Goal: Task Accomplishment & Management: Complete application form

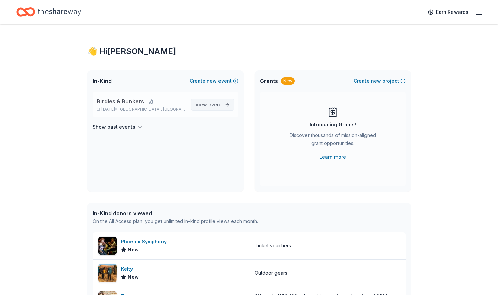
click at [220, 103] on span "event" at bounding box center [214, 104] width 13 height 6
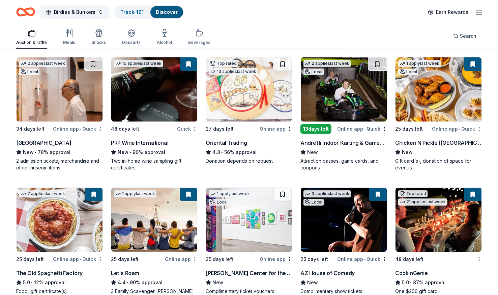
scroll to position [67, 0]
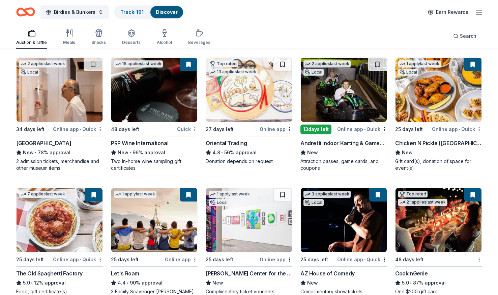
click at [370, 89] on img at bounding box center [344, 90] width 86 height 64
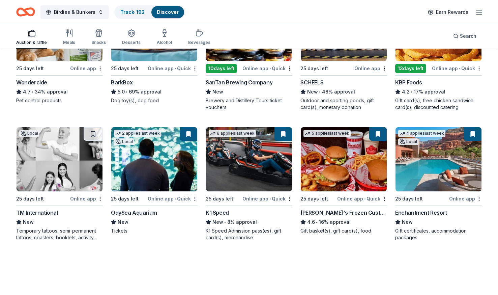
scroll to position [388, 0]
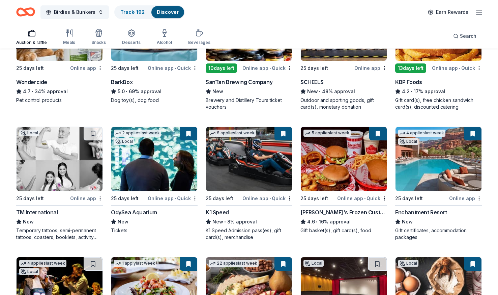
click at [174, 159] on img at bounding box center [154, 159] width 86 height 64
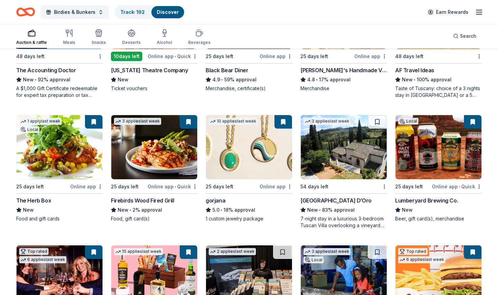
scroll to position [1045, 0]
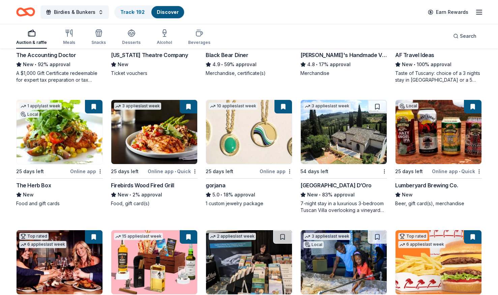
click at [153, 141] on img at bounding box center [154, 132] width 86 height 64
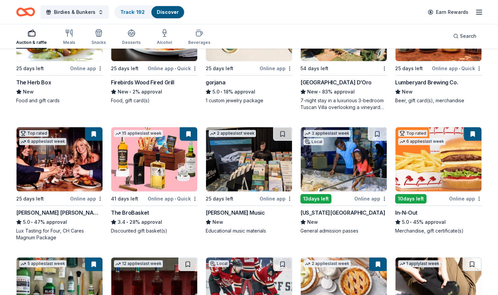
scroll to position [1198, 0]
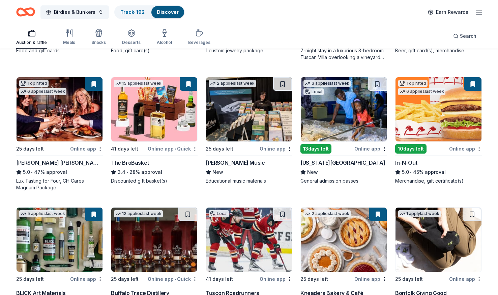
click at [62, 116] on img at bounding box center [60, 109] width 86 height 64
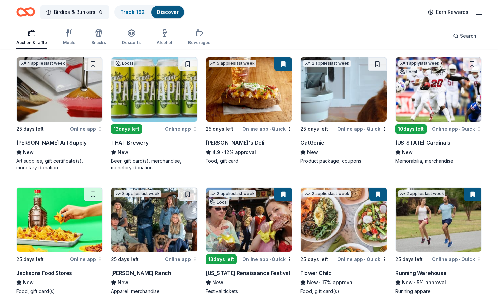
scroll to position [1890, 0]
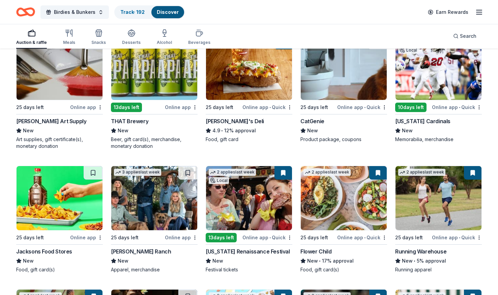
click at [428, 78] on img at bounding box center [438, 68] width 86 height 64
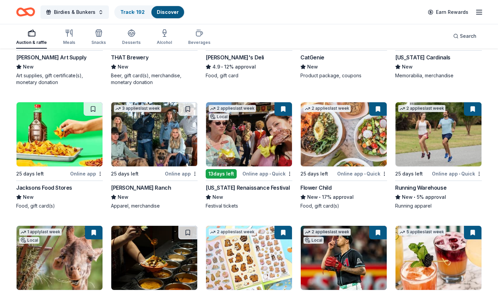
scroll to position [1982, 0]
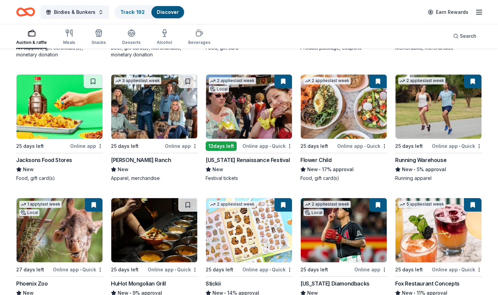
click at [237, 117] on img at bounding box center [249, 107] width 86 height 64
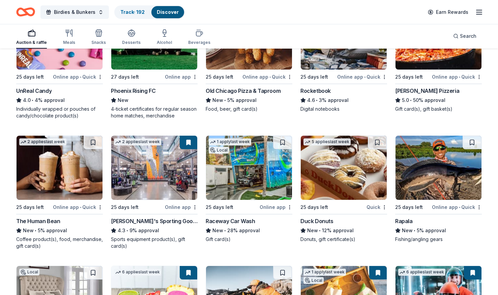
scroll to position [2306, 0]
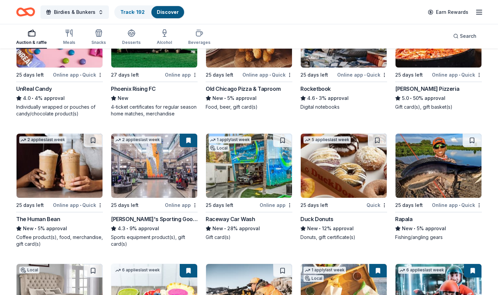
click at [153, 170] on img at bounding box center [154, 166] width 86 height 64
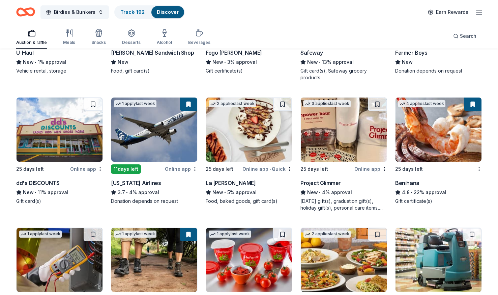
scroll to position [2735, 0]
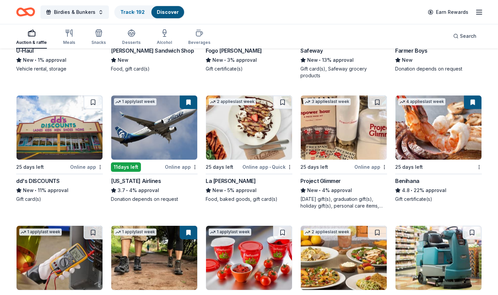
click at [433, 125] on img at bounding box center [438, 127] width 86 height 64
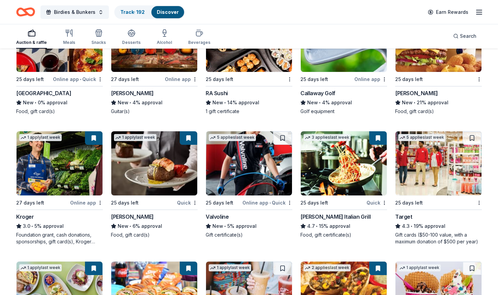
scroll to position [3077, 0]
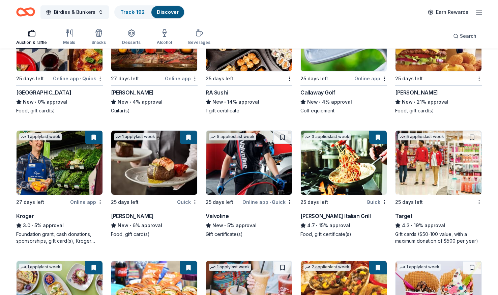
click at [180, 173] on img at bounding box center [154, 162] width 86 height 64
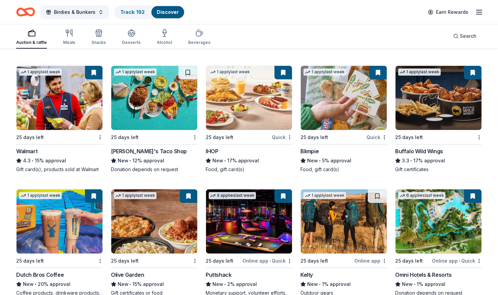
scroll to position [3457, 0]
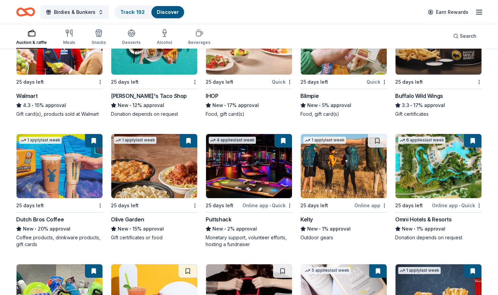
click at [269, 163] on img at bounding box center [249, 166] width 86 height 64
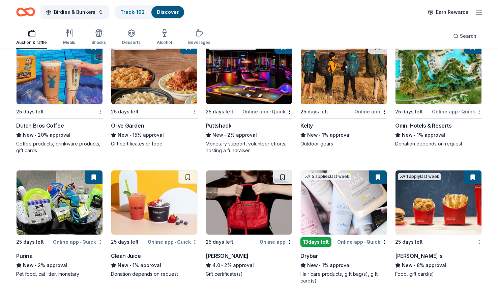
scroll to position [3489, 0]
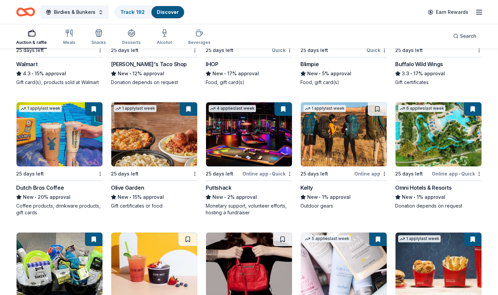
click at [437, 138] on img at bounding box center [438, 134] width 86 height 64
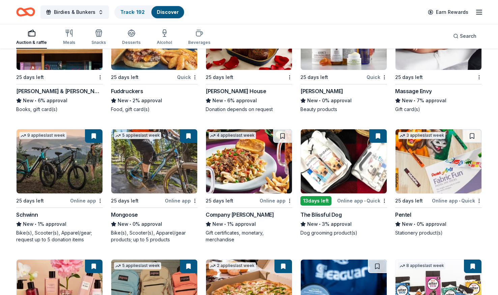
scroll to position [3976, 0]
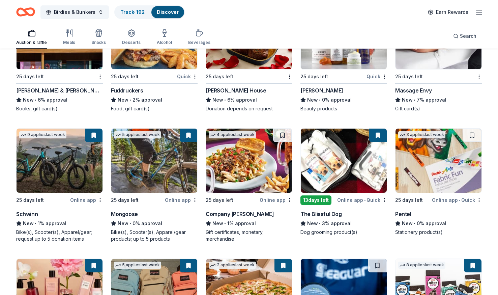
click at [355, 147] on img at bounding box center [344, 160] width 86 height 64
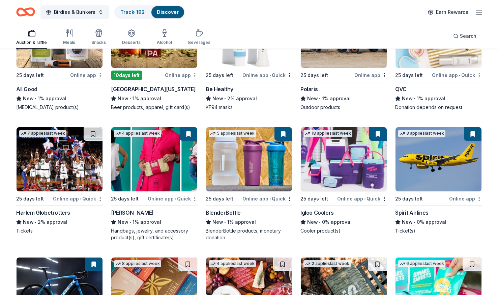
scroll to position [4361, 0]
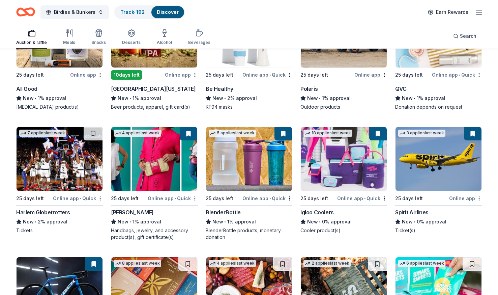
click at [265, 156] on img at bounding box center [249, 159] width 86 height 64
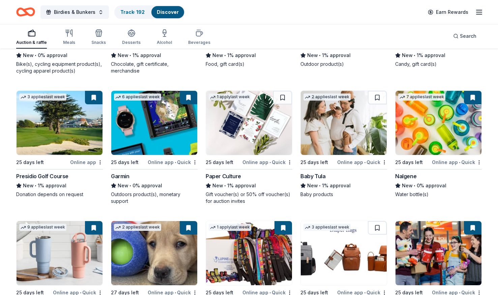
scroll to position [4745, 0]
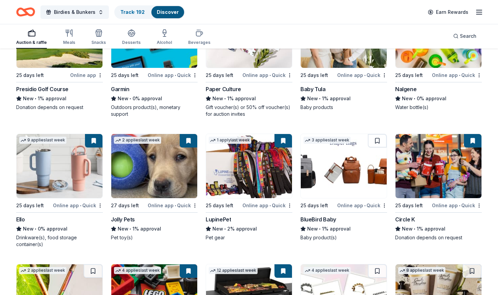
click at [178, 178] on img at bounding box center [154, 166] width 86 height 64
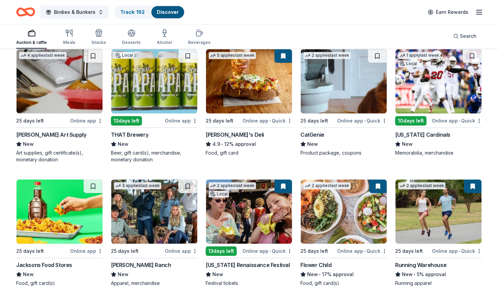
scroll to position [1670, 0]
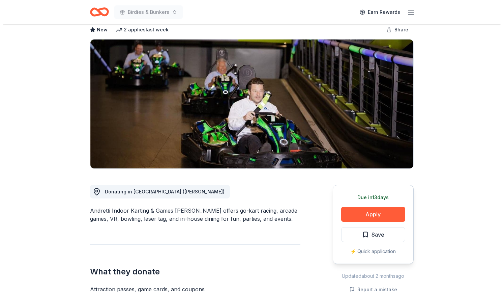
scroll to position [55, 0]
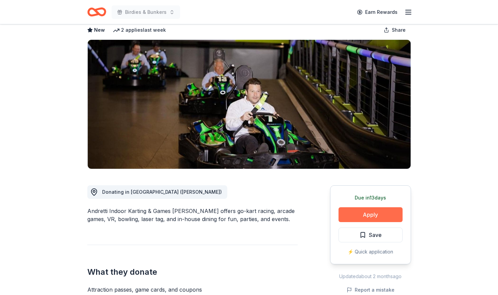
click at [378, 207] on button "Apply" at bounding box center [370, 214] width 64 height 15
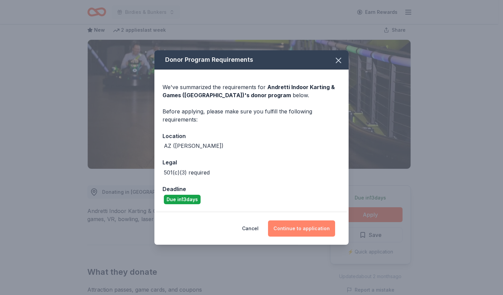
click at [326, 224] on button "Continue to application" at bounding box center [301, 228] width 67 height 16
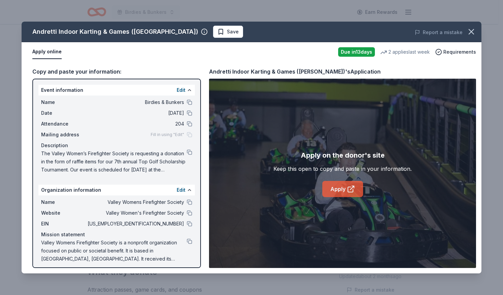
click at [339, 189] on link "Apply" at bounding box center [342, 189] width 41 height 16
click at [473, 32] on icon "button" at bounding box center [471, 31] width 9 height 9
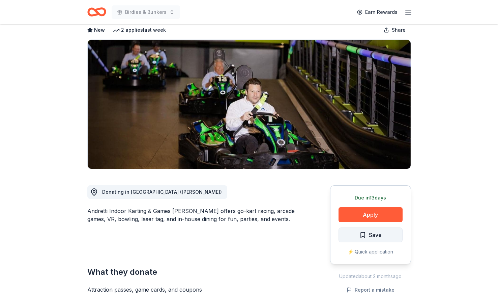
click at [373, 230] on span "Save" at bounding box center [375, 234] width 13 height 9
click at [379, 218] on html "Birdies & Bunkers Earn Rewards Due in 13 days Share Andretti Indoor Karting & G…" at bounding box center [249, 92] width 498 height 295
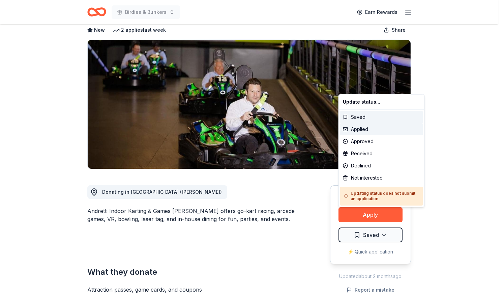
click at [372, 128] on div "Applied" at bounding box center [381, 129] width 83 height 12
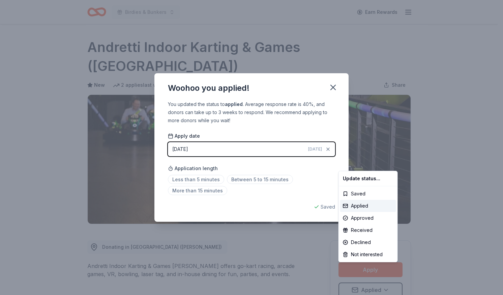
click at [330, 87] on html "Birdies & Bunkers Earn Rewards Due in 13 days Share Andretti Indoor Karting & G…" at bounding box center [251, 147] width 503 height 295
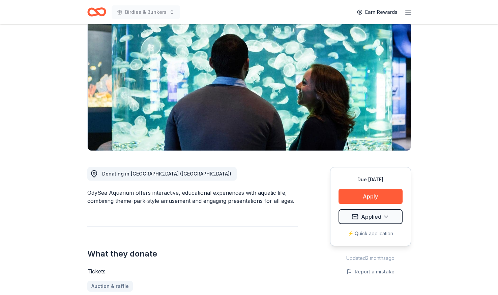
scroll to position [53, 0]
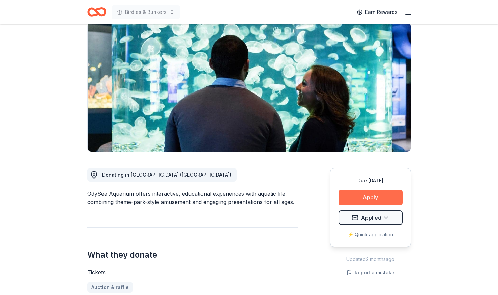
click at [376, 200] on button "Apply" at bounding box center [370, 197] width 64 height 15
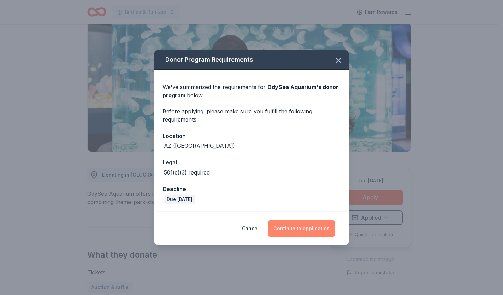
click at [298, 221] on button "Continue to application" at bounding box center [301, 228] width 67 height 16
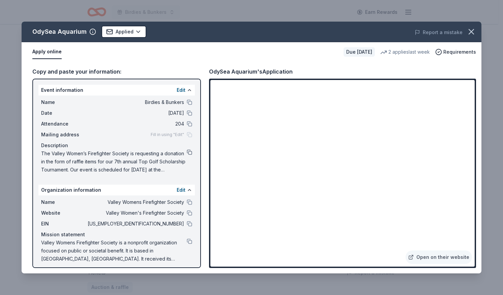
click at [187, 153] on button at bounding box center [189, 151] width 5 height 5
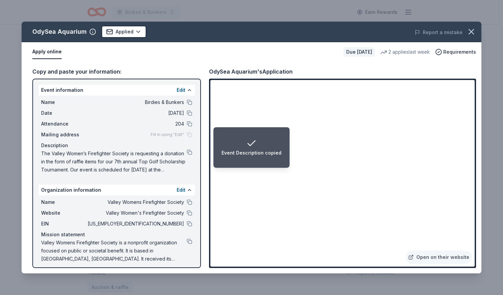
click at [225, 137] on li "Event Description copied" at bounding box center [251, 147] width 76 height 40
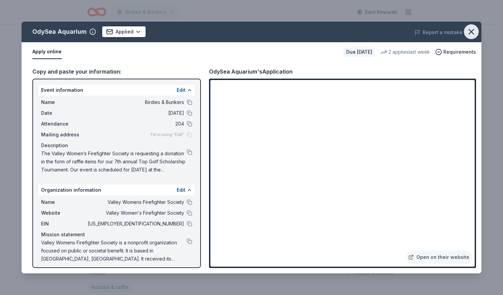
click at [474, 34] on icon "button" at bounding box center [471, 31] width 9 height 9
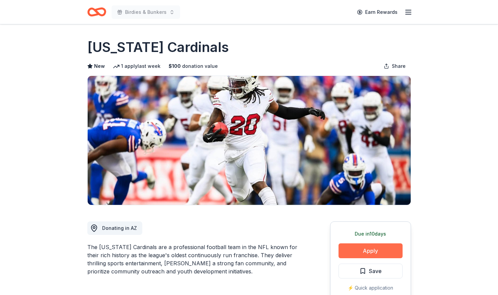
click at [380, 250] on button "Apply" at bounding box center [370, 250] width 64 height 15
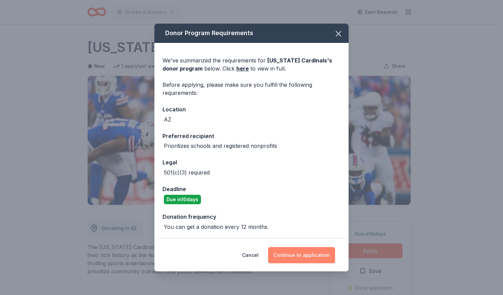
click at [315, 251] on button "Continue to application" at bounding box center [301, 255] width 67 height 16
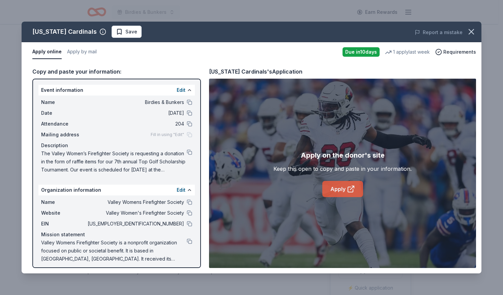
click at [352, 183] on link "Apply" at bounding box center [342, 189] width 41 height 16
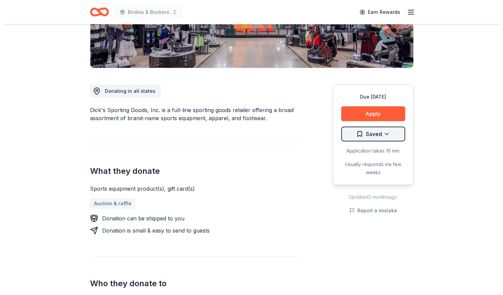
scroll to position [137, 0]
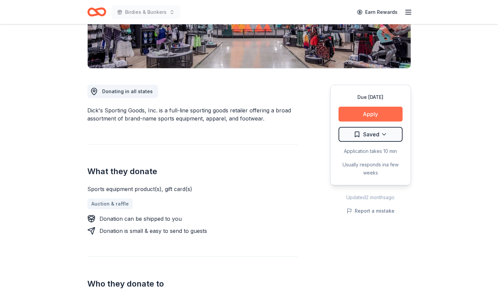
click at [386, 117] on button "Apply" at bounding box center [370, 114] width 64 height 15
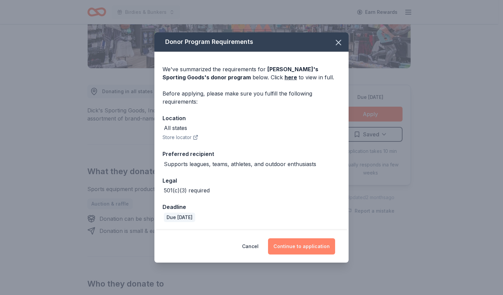
click at [316, 249] on button "Continue to application" at bounding box center [301, 246] width 67 height 16
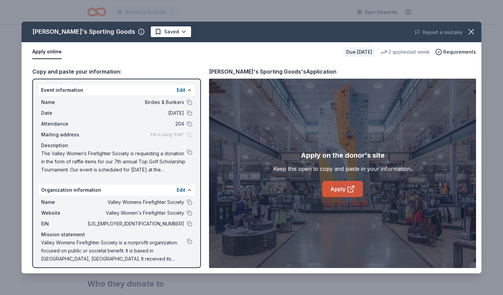
click at [346, 185] on link "Apply" at bounding box center [342, 189] width 41 height 16
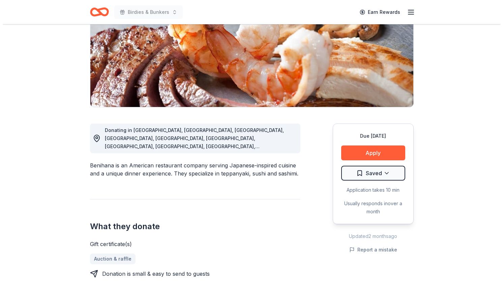
scroll to position [100, 0]
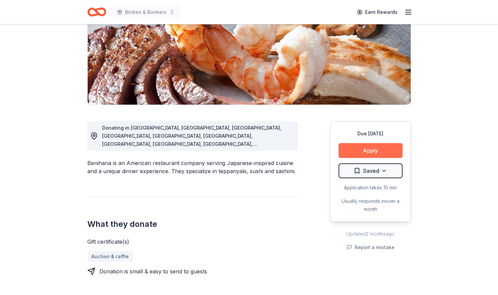
click at [380, 149] on button "Apply" at bounding box center [370, 150] width 64 height 15
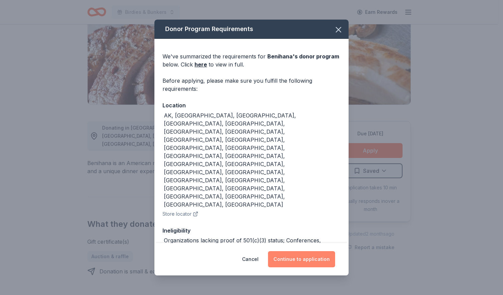
click at [313, 258] on button "Continue to application" at bounding box center [301, 259] width 67 height 16
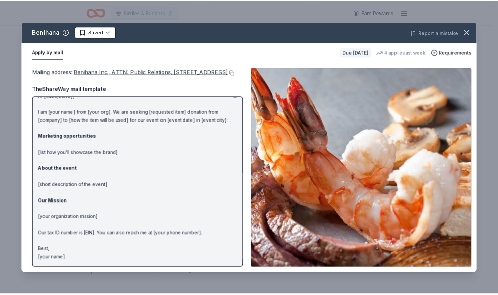
scroll to position [0, 0]
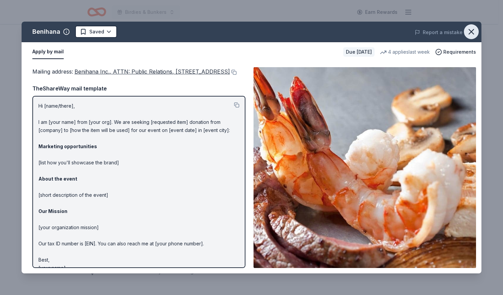
click at [472, 35] on icon "button" at bounding box center [471, 31] width 9 height 9
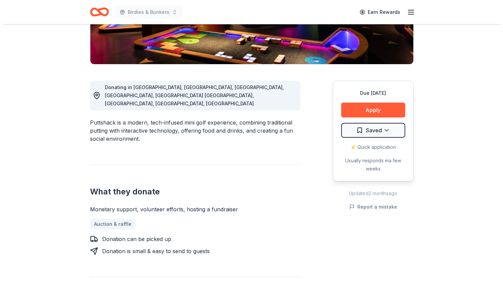
scroll to position [139, 0]
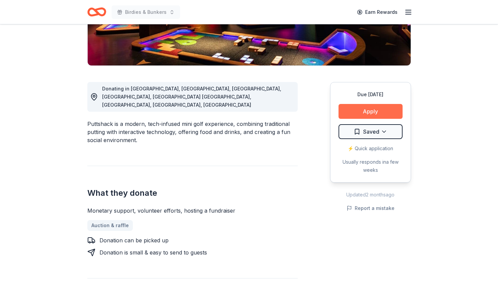
click at [373, 105] on button "Apply" at bounding box center [370, 111] width 64 height 15
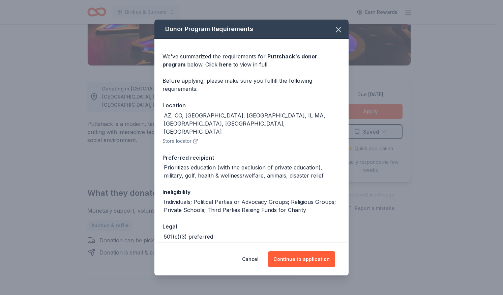
scroll to position [17, 0]
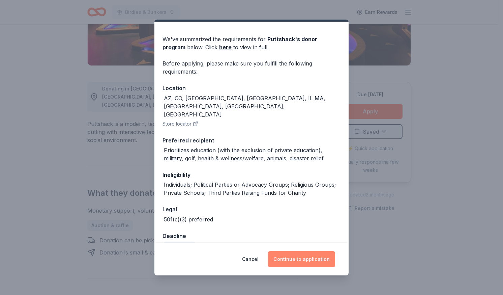
click at [302, 256] on button "Continue to application" at bounding box center [301, 259] width 67 height 16
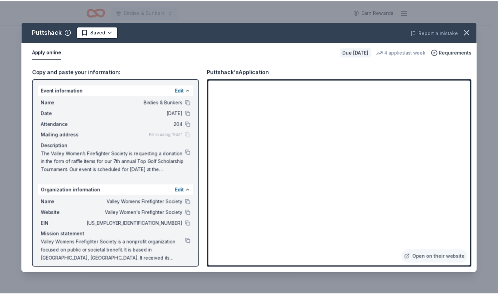
scroll to position [4, 0]
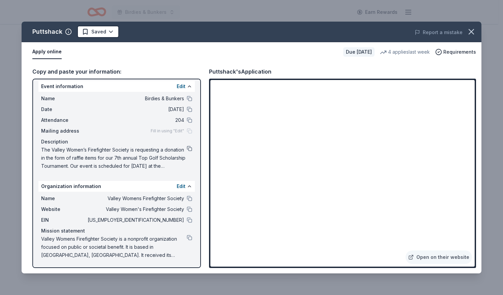
click at [187, 146] on button at bounding box center [189, 148] width 5 height 5
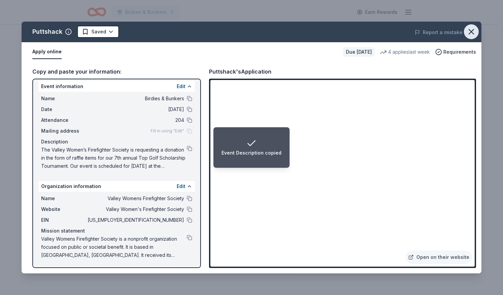
click at [474, 32] on icon "button" at bounding box center [471, 31] width 9 height 9
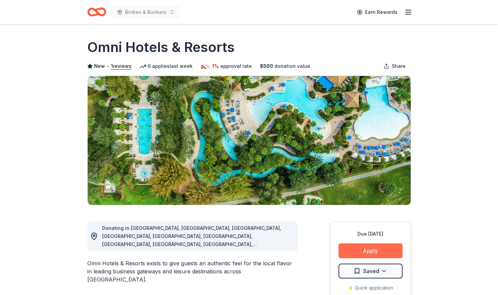
click at [381, 247] on button "Apply" at bounding box center [370, 250] width 64 height 15
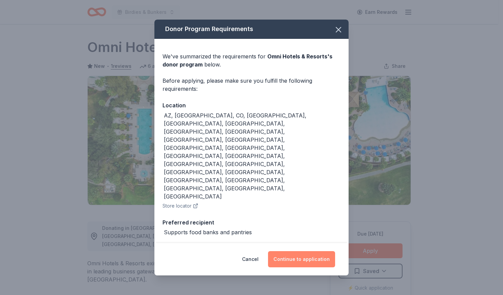
click at [310, 251] on button "Continue to application" at bounding box center [301, 259] width 67 height 16
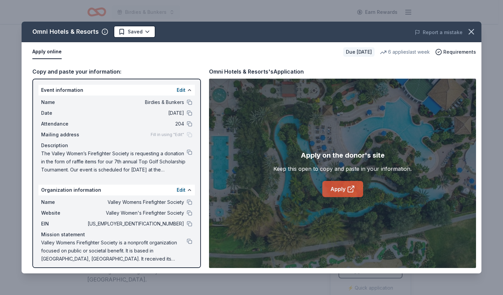
click at [335, 194] on link "Apply" at bounding box center [342, 189] width 41 height 16
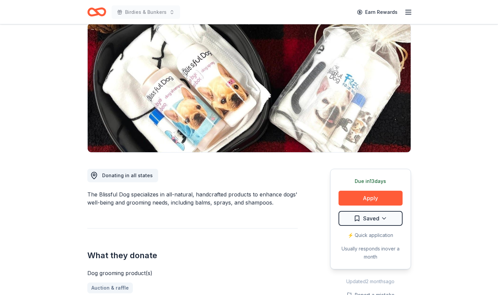
scroll to position [57, 0]
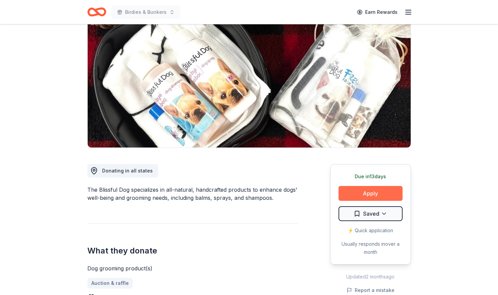
click at [369, 196] on button "Apply" at bounding box center [370, 193] width 64 height 15
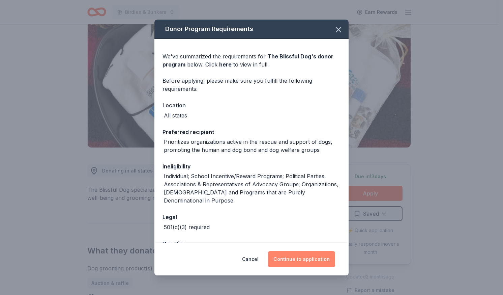
click at [308, 259] on button "Continue to application" at bounding box center [301, 259] width 67 height 16
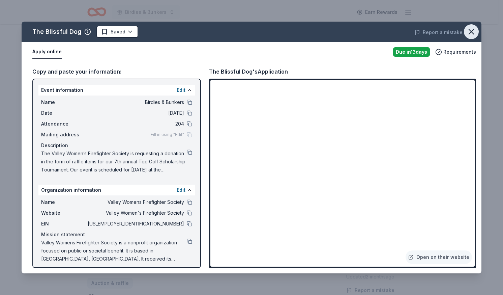
click at [472, 32] on icon "button" at bounding box center [471, 31] width 5 height 5
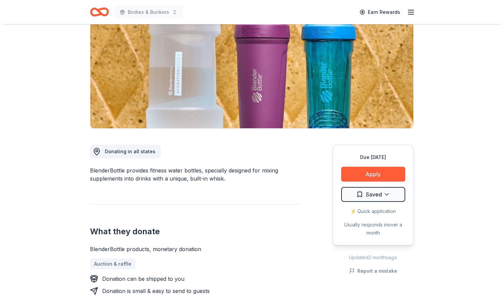
scroll to position [111, 0]
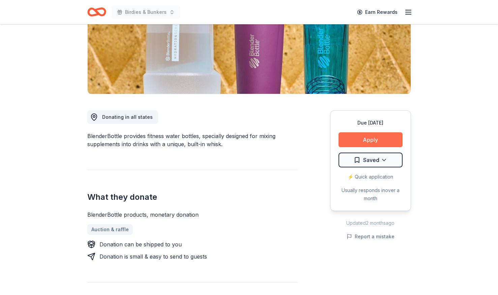
click at [381, 138] on button "Apply" at bounding box center [370, 139] width 64 height 15
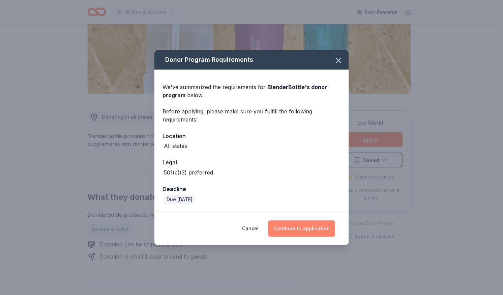
click at [302, 226] on button "Continue to application" at bounding box center [301, 228] width 67 height 16
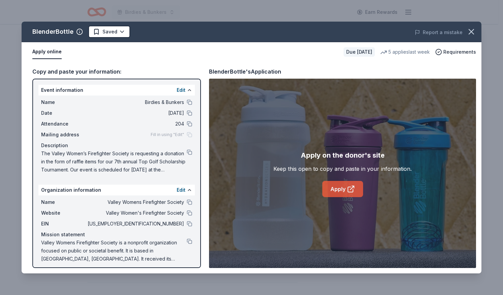
click at [345, 192] on link "Apply" at bounding box center [342, 189] width 41 height 16
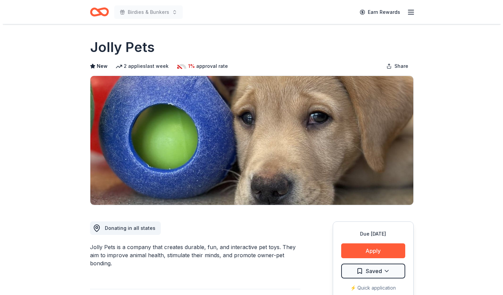
scroll to position [78, 0]
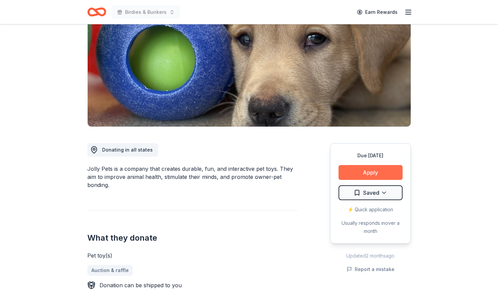
click at [366, 171] on button "Apply" at bounding box center [370, 172] width 64 height 15
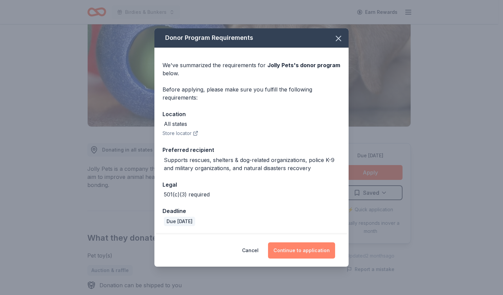
click at [290, 253] on button "Continue to application" at bounding box center [301, 250] width 67 height 16
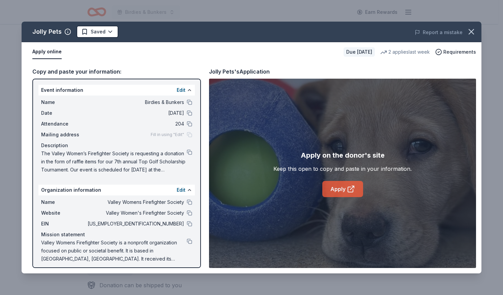
click at [343, 191] on link "Apply" at bounding box center [342, 189] width 41 height 16
